Goal: Task Accomplishment & Management: Complete application form

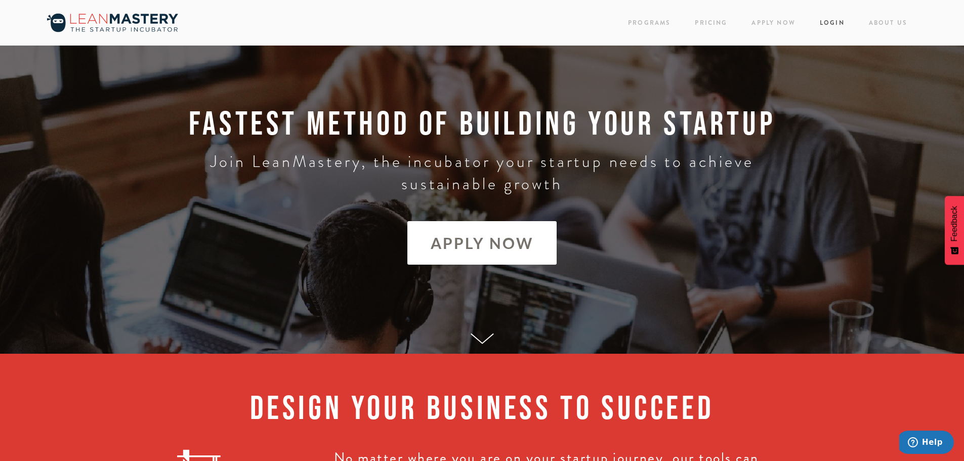
click at [832, 25] on link "Login" at bounding box center [832, 23] width 25 height 14
click at [705, 23] on link "Pricing" at bounding box center [711, 23] width 32 height 14
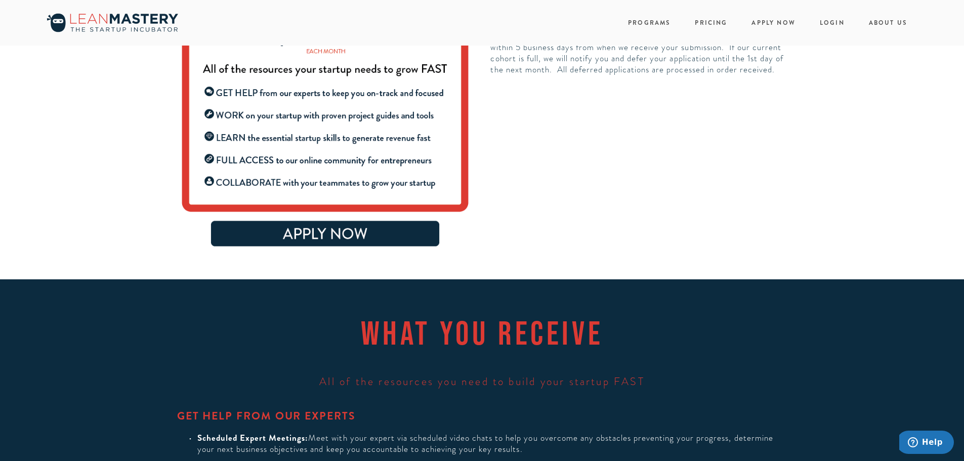
scroll to position [304, 0]
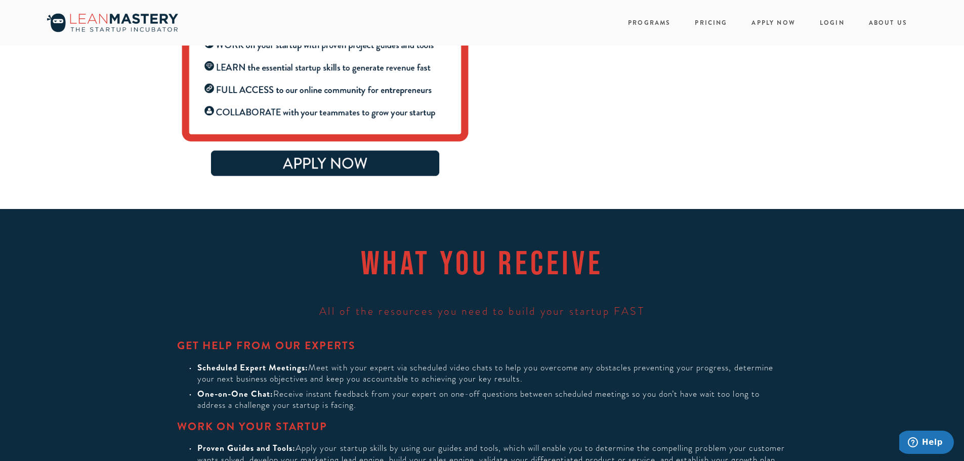
click at [339, 162] on img at bounding box center [325, 11] width 297 height 339
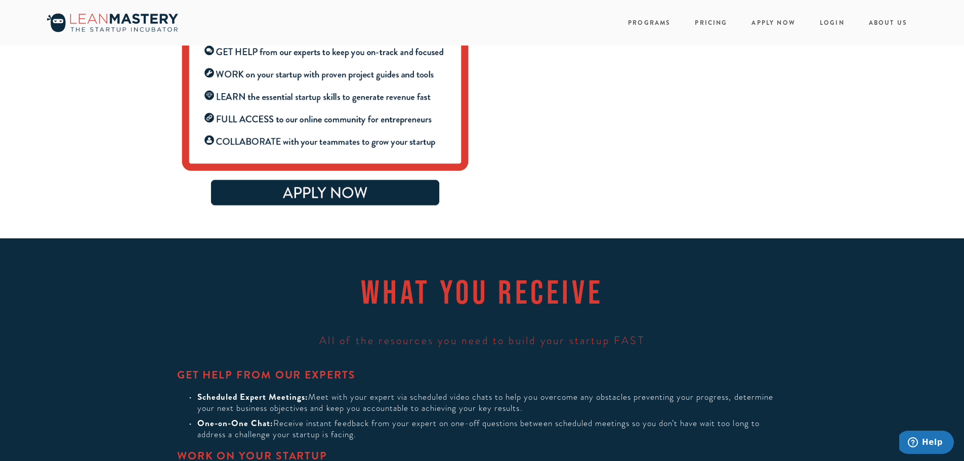
scroll to position [0, 0]
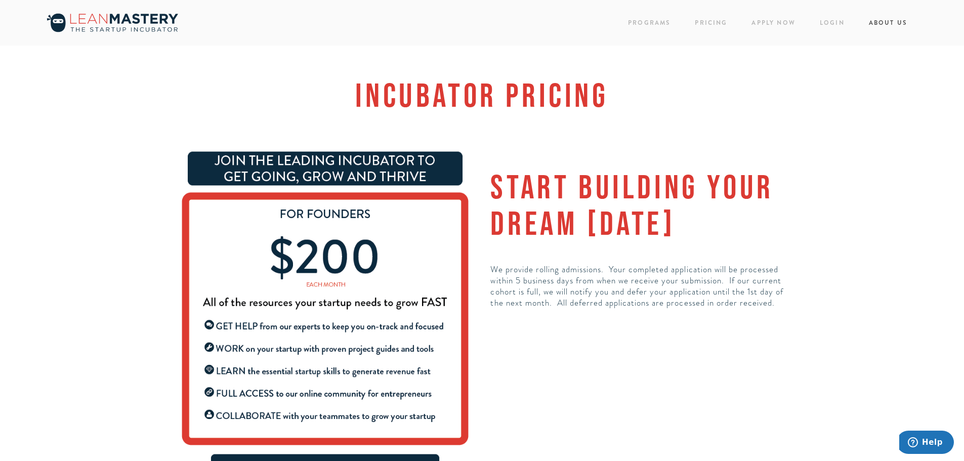
click at [890, 22] on link "About Us" at bounding box center [888, 23] width 38 height 14
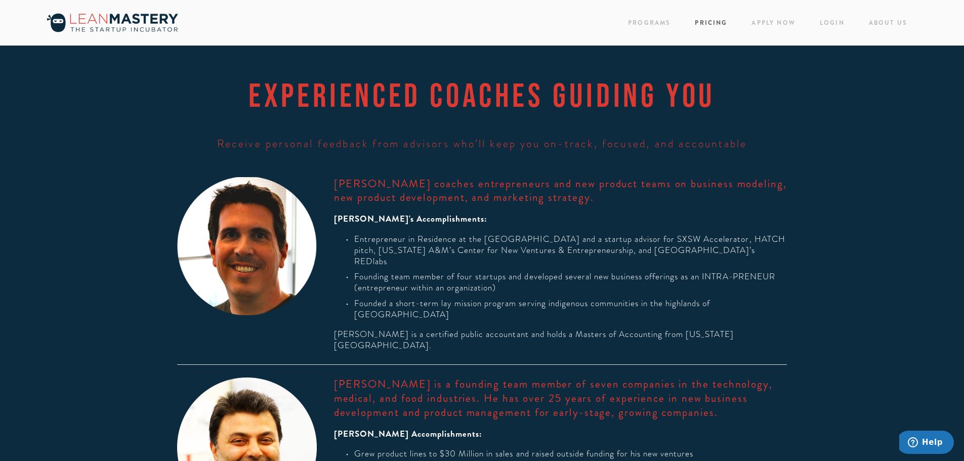
click at [697, 21] on link "Pricing" at bounding box center [711, 23] width 32 height 14
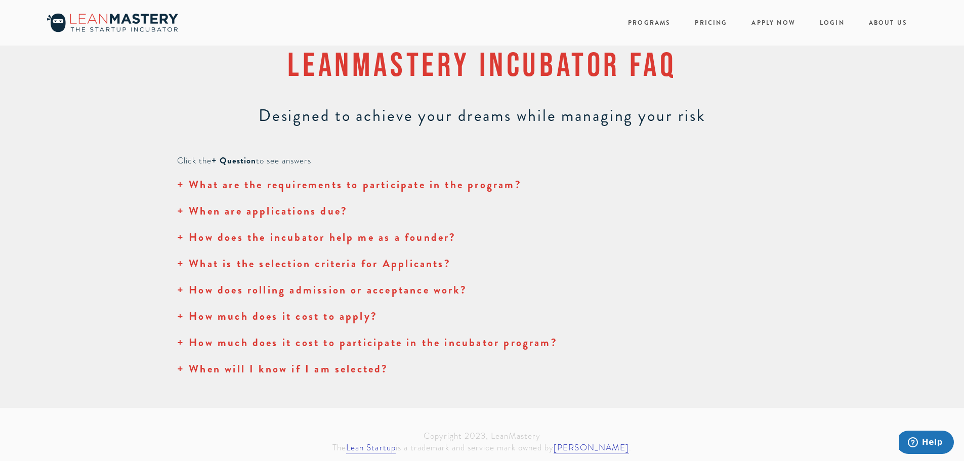
scroll to position [1113, 0]
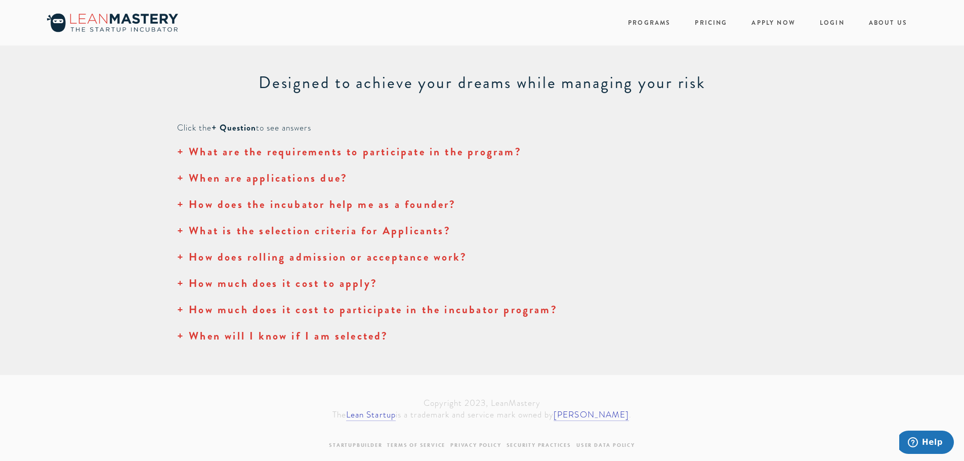
click at [342, 159] on strong "+ What are the requirements to participate in the program?" at bounding box center [349, 151] width 345 height 15
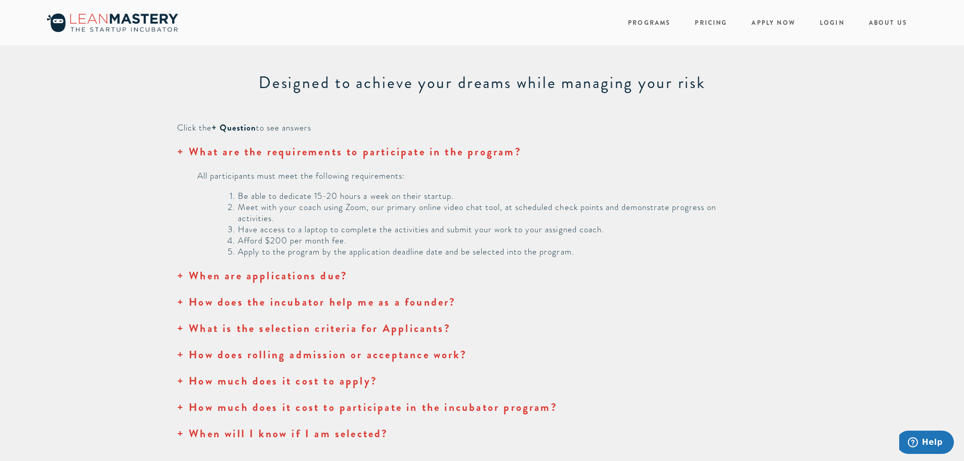
click at [316, 283] on strong "+ When are applications due?" at bounding box center [262, 275] width 171 height 15
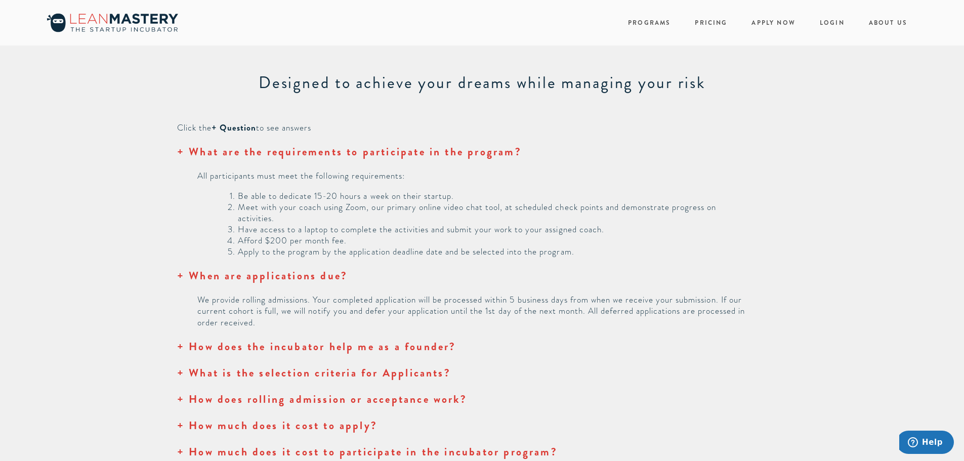
click at [319, 353] on strong "+ How does the incubator help me as a founder?" at bounding box center [316, 346] width 279 height 15
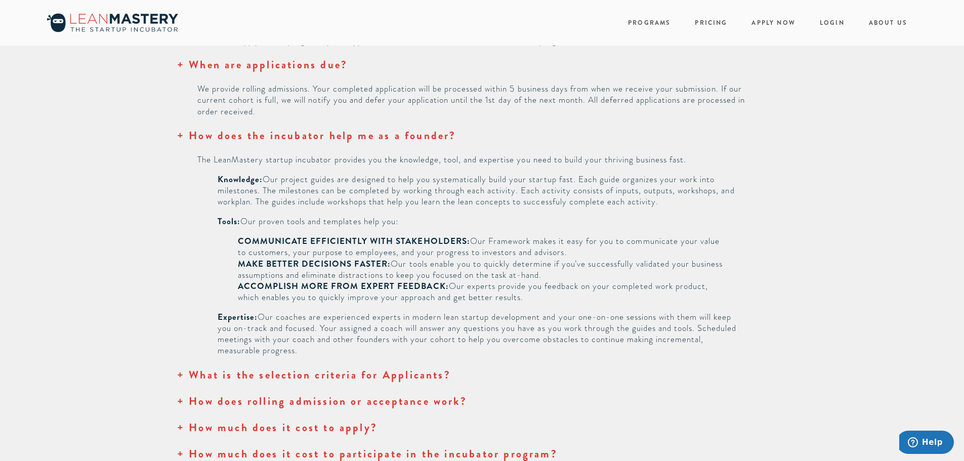
scroll to position [1366, 0]
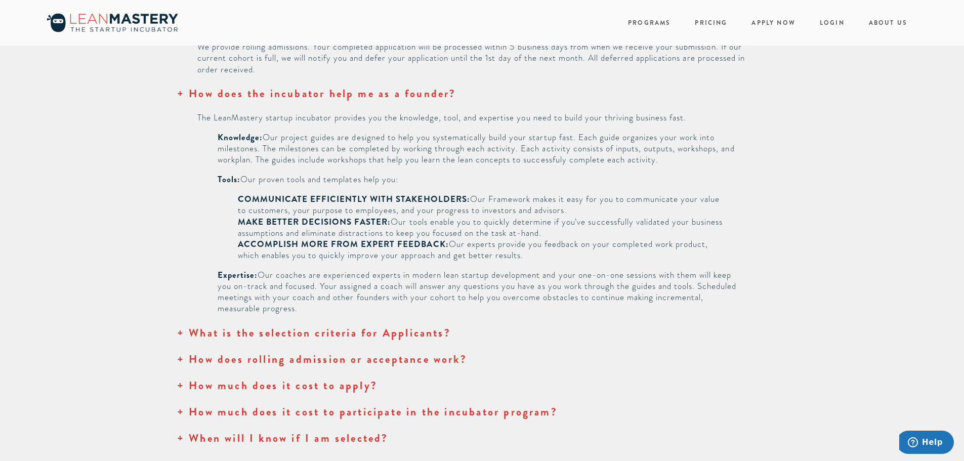
click at [337, 341] on strong "+ What is the selection criteria for Applicants?" at bounding box center [314, 332] width 274 height 15
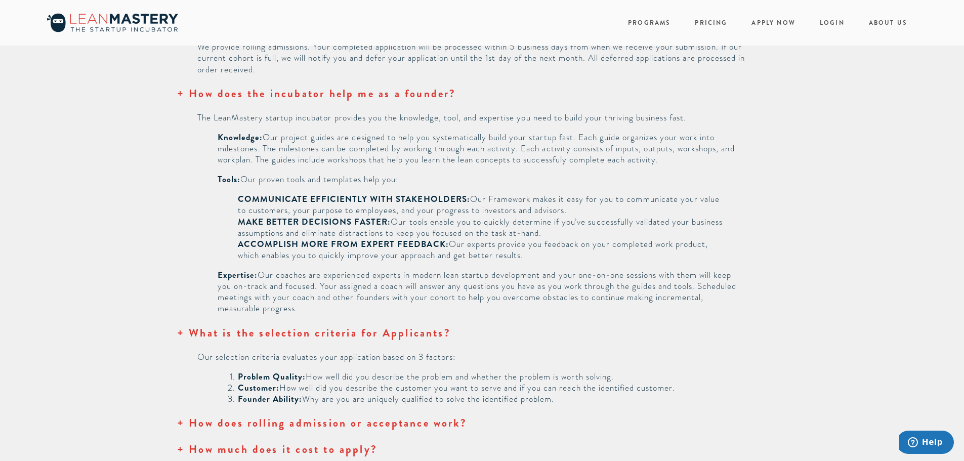
click at [370, 431] on strong "+ How does rolling admission or acceptance work?" at bounding box center [322, 422] width 290 height 15
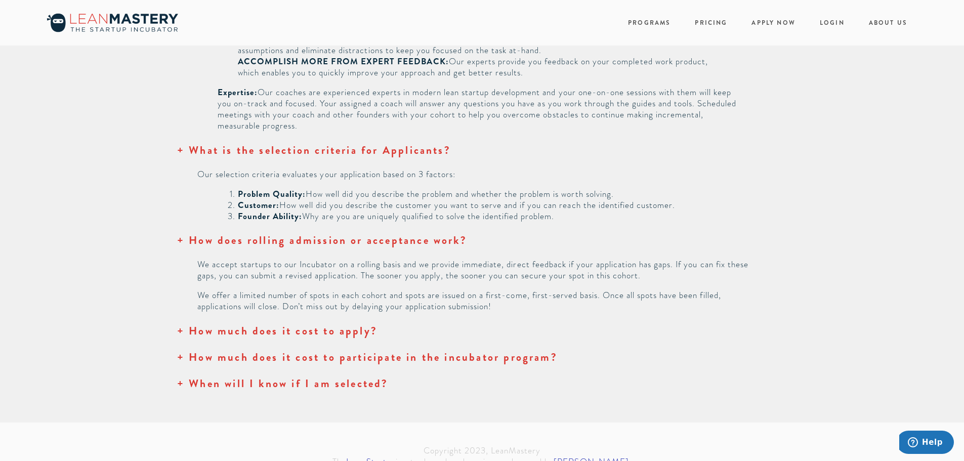
scroll to position [1569, 0]
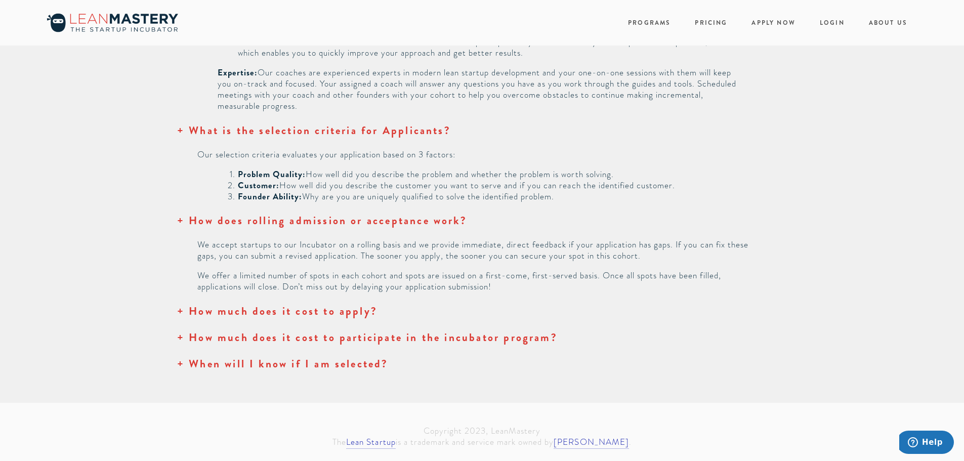
click at [314, 319] on strong "+ How much does it cost to apply?" at bounding box center [277, 311] width 200 height 15
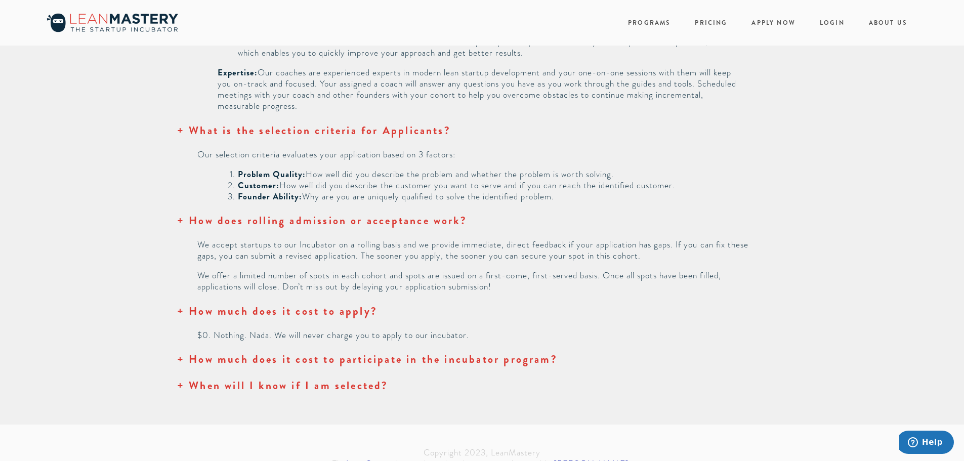
click at [342, 367] on strong "+ How much does it cost to participate in the incubator program?" at bounding box center [367, 359] width 381 height 15
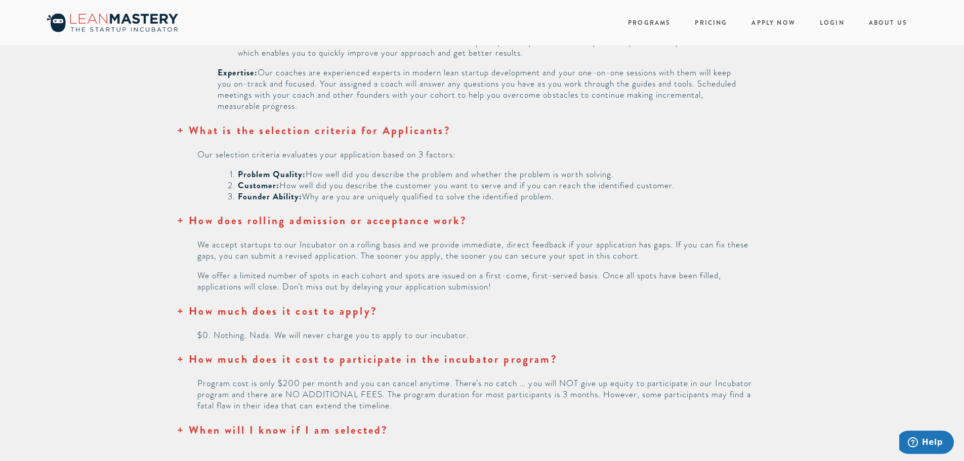
click at [350, 434] on strong "+ When will I know if I am selected?" at bounding box center [283, 430] width 212 height 15
click at [365, 438] on strong "+ When will I know if I am selected?" at bounding box center [283, 430] width 212 height 15
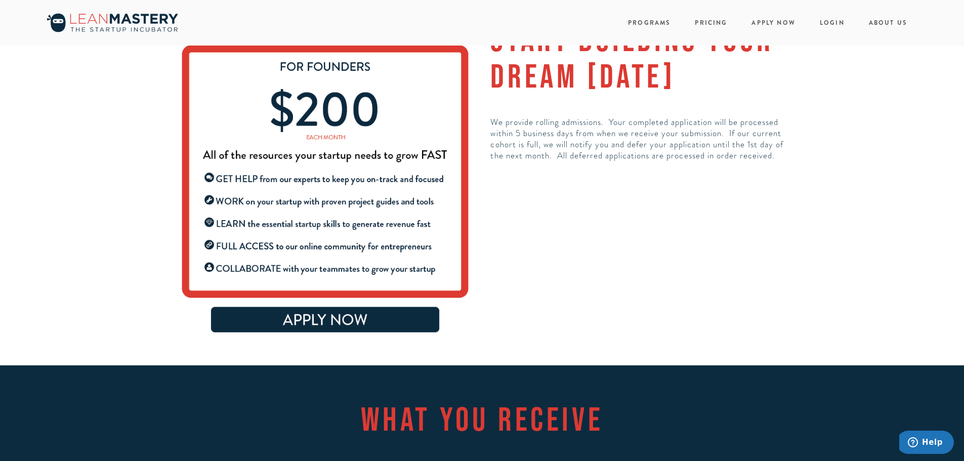
scroll to position [152, 0]
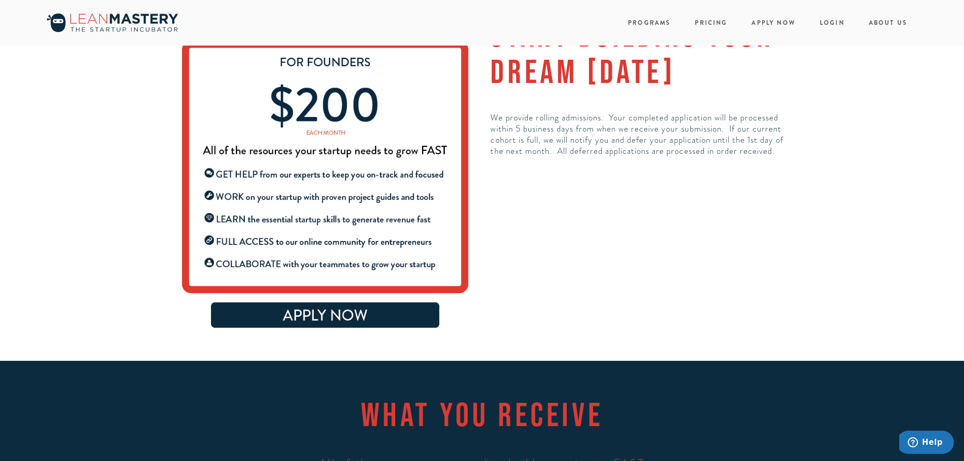
click at [281, 315] on img at bounding box center [325, 162] width 297 height 339
click at [716, 25] on link "Pricing" at bounding box center [711, 23] width 32 height 14
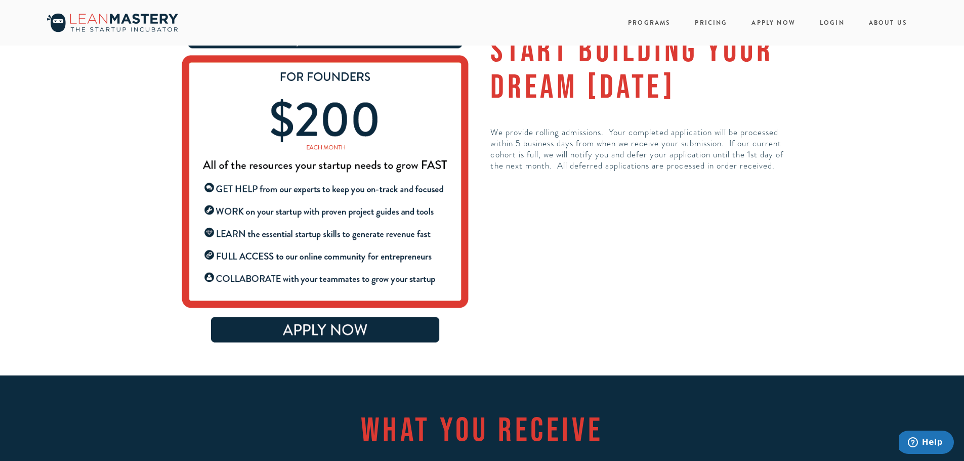
scroll to position [152, 0]
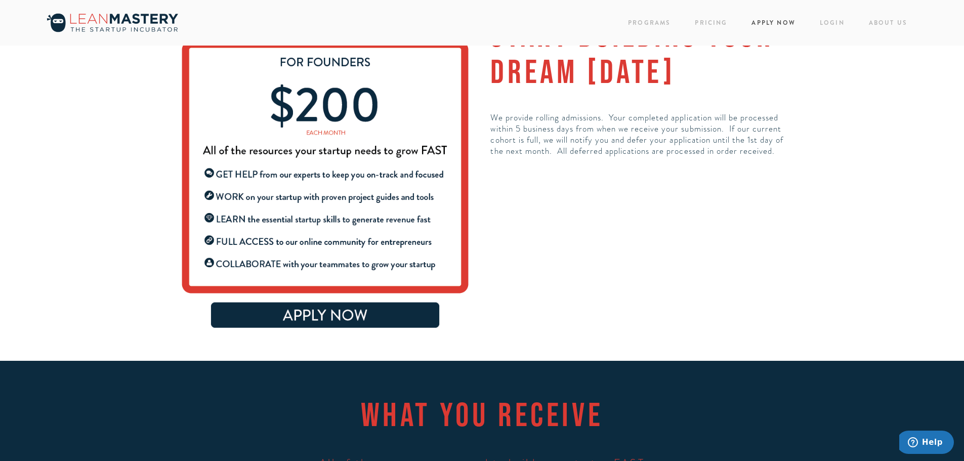
click at [777, 19] on link "Apply Now" at bounding box center [774, 23] width 44 height 14
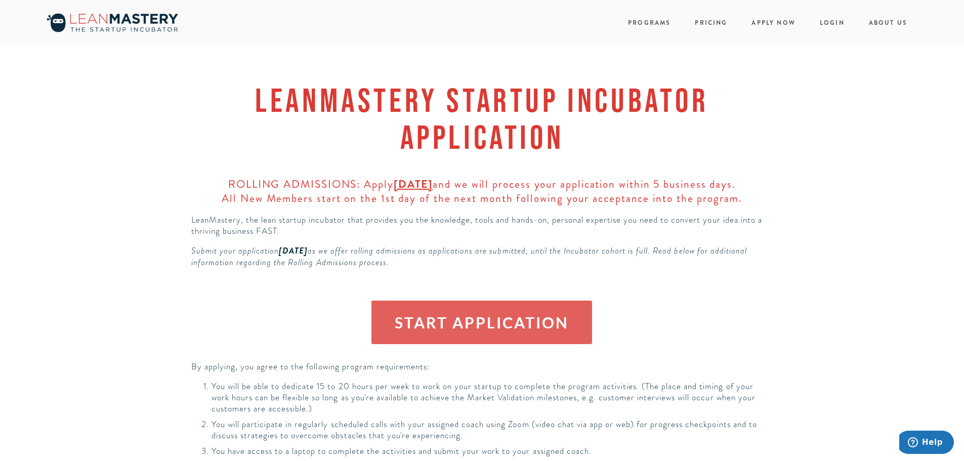
click at [483, 322] on link "START APPLICATION" at bounding box center [481, 323] width 221 height 44
